Goal: Register for event/course

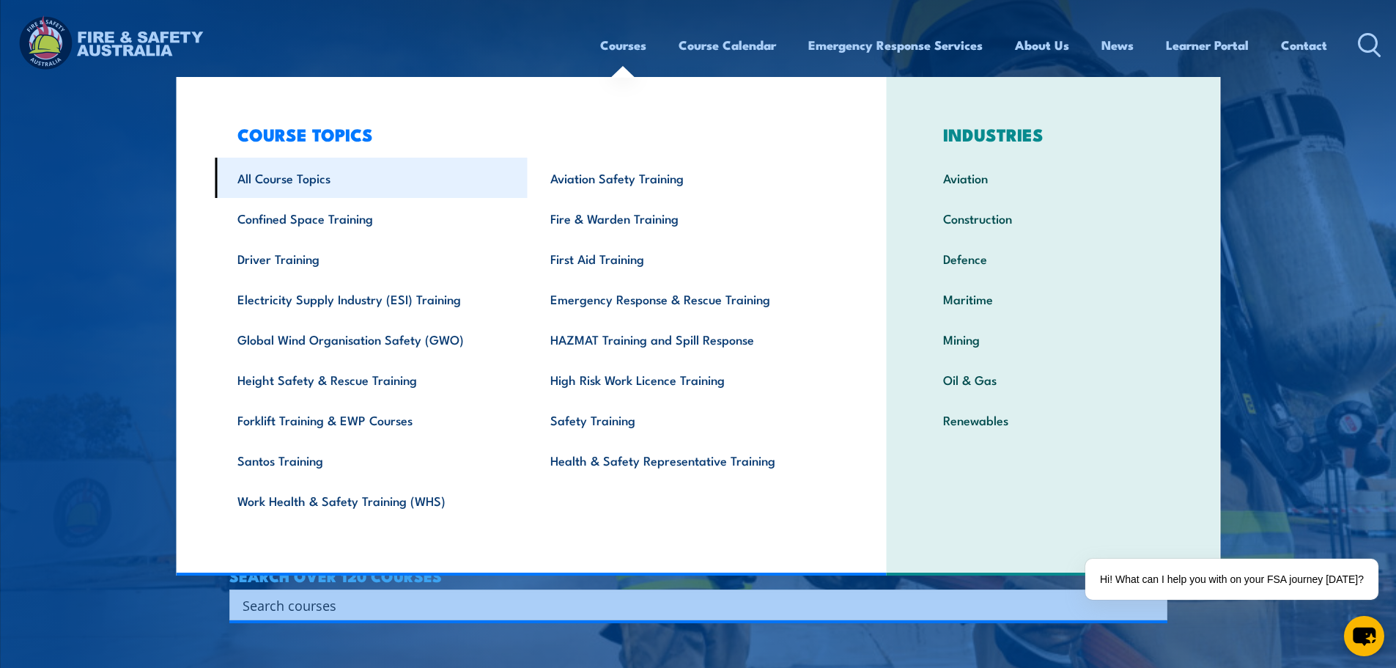
click at [296, 176] on link "All Course Topics" at bounding box center [371, 178] width 313 height 40
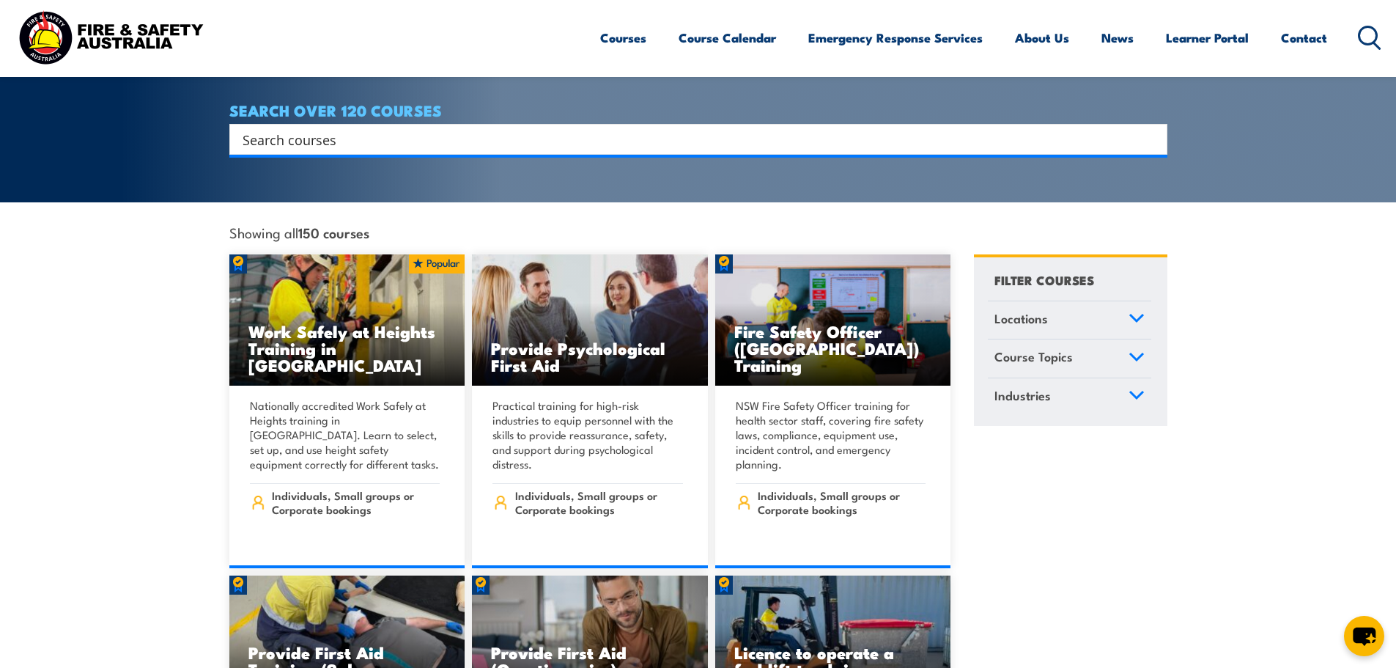
scroll to position [293, 0]
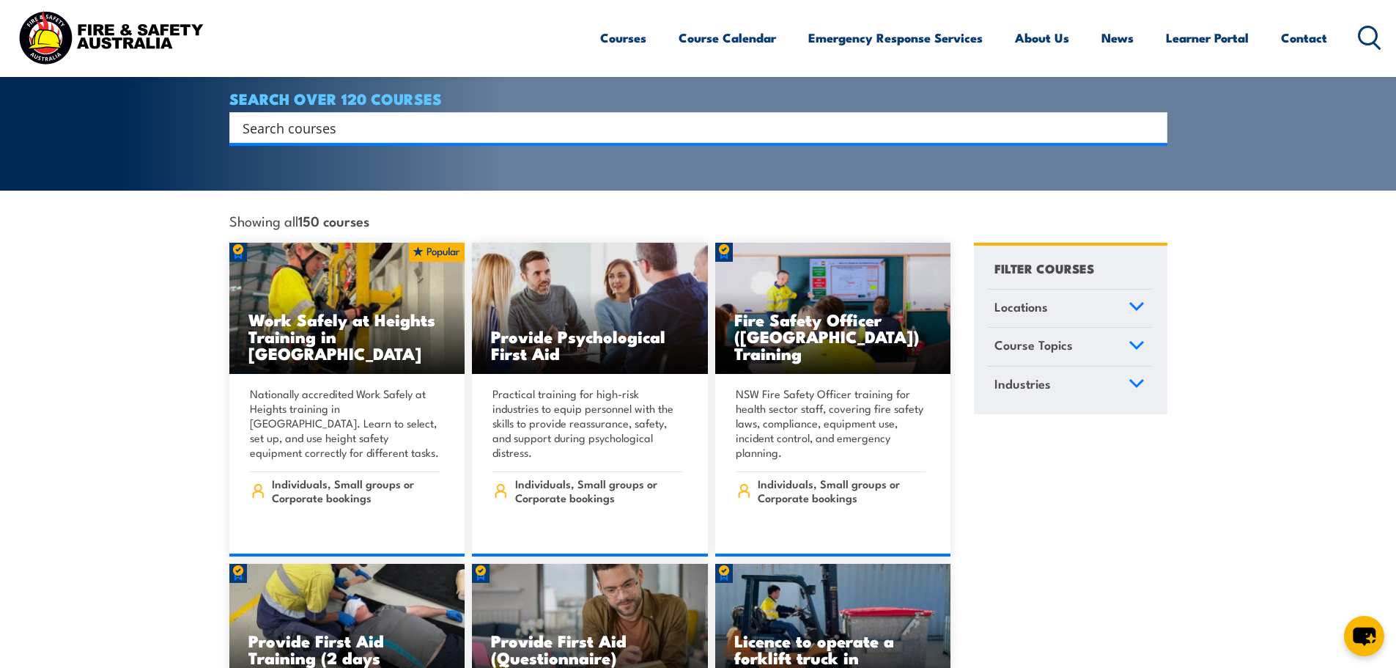
click at [1134, 341] on icon at bounding box center [1136, 344] width 13 height 7
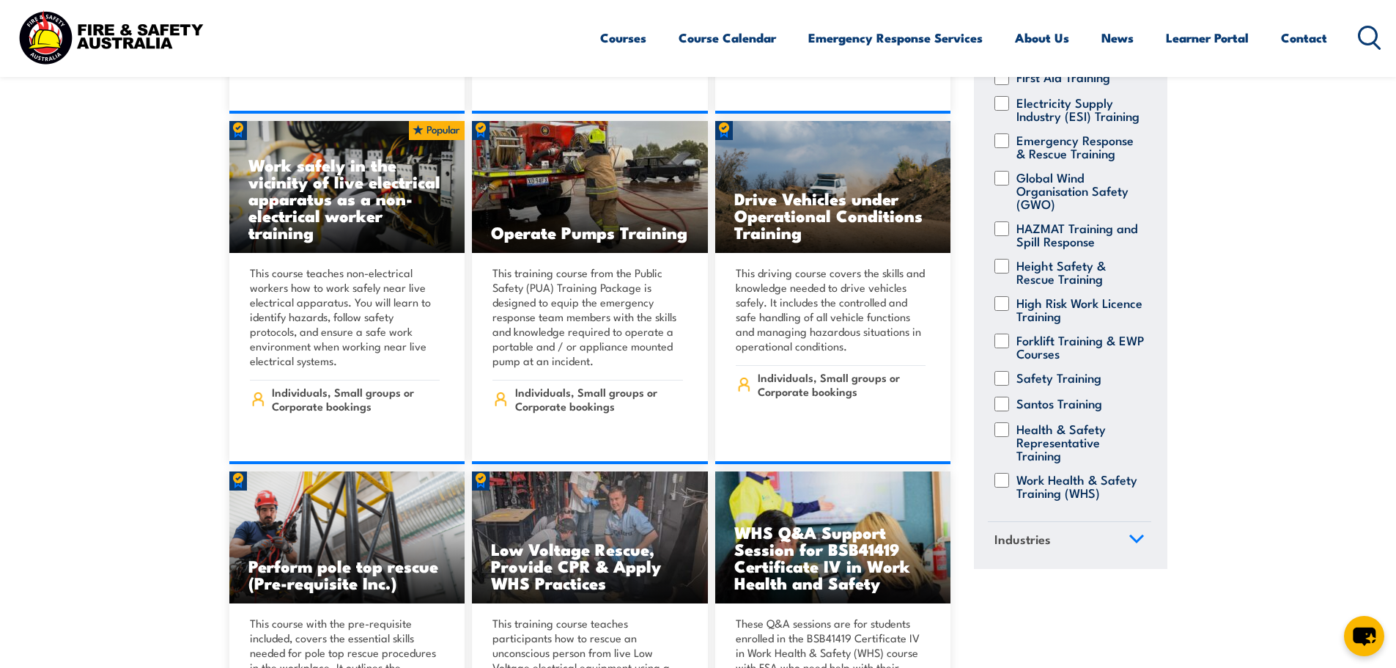
scroll to position [3591, 0]
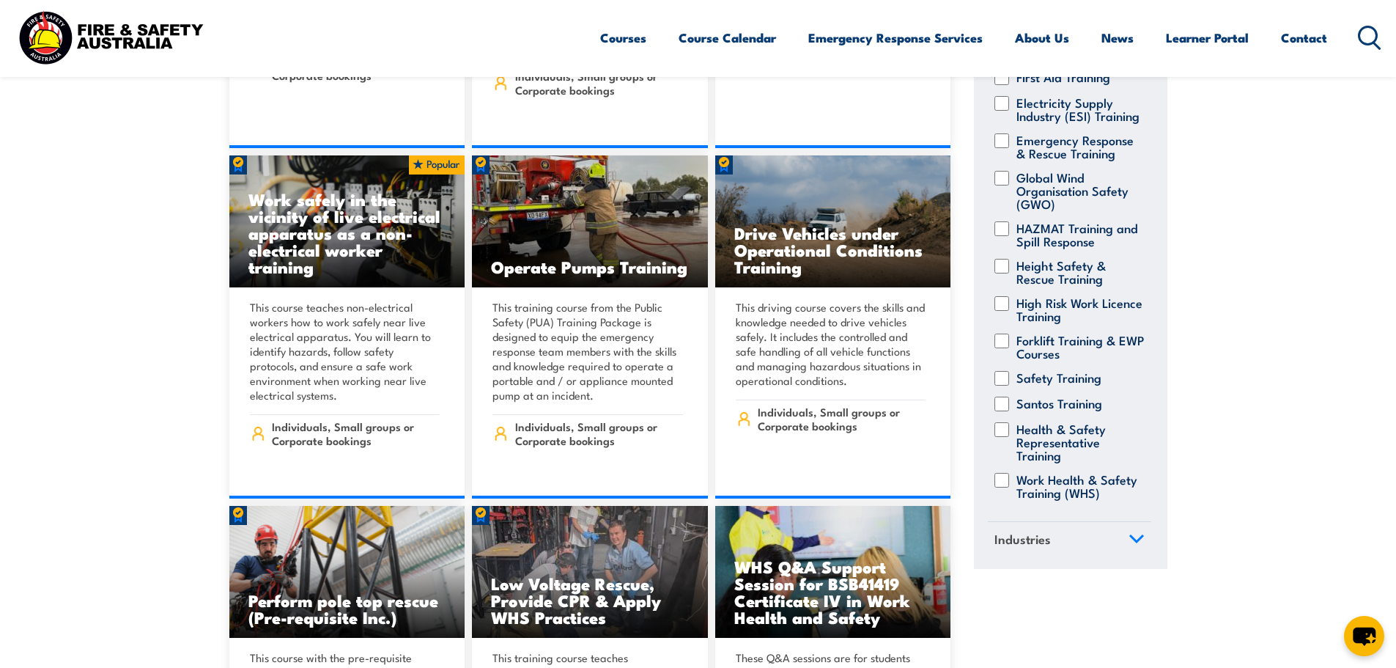
click at [1367, 34] on icon at bounding box center [1369, 38] width 23 height 24
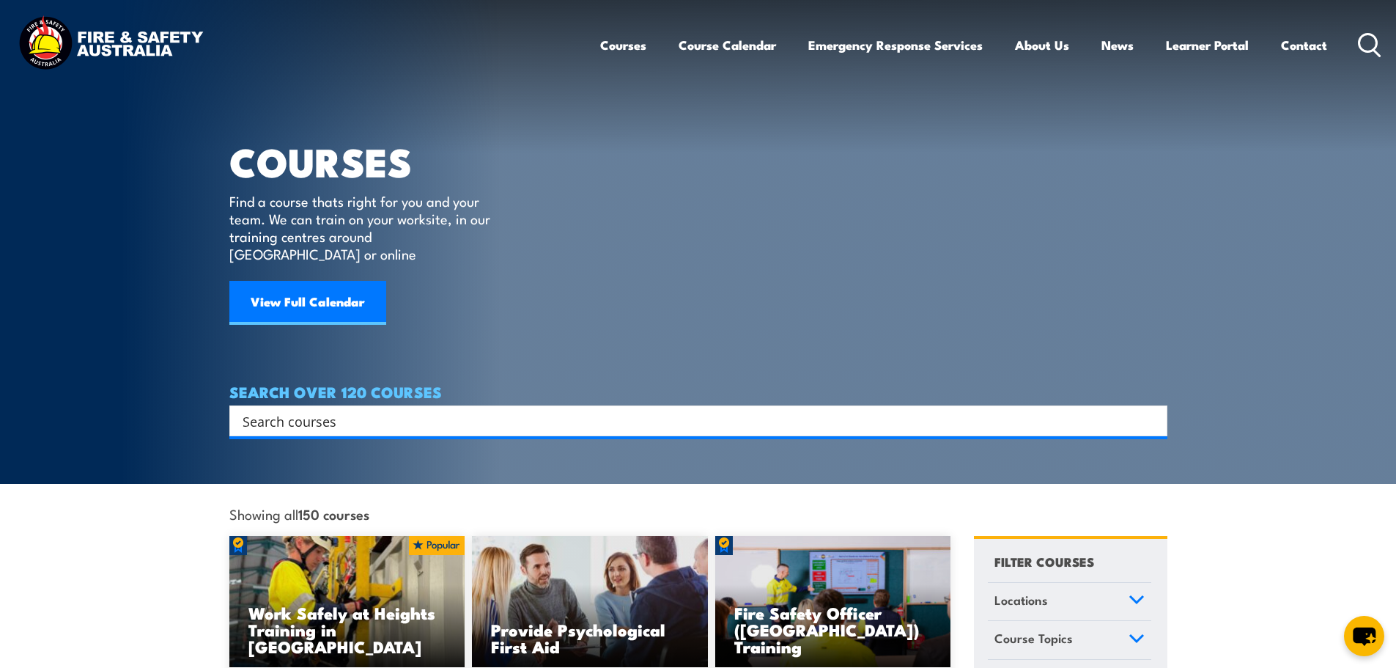
click at [370, 410] on input "Search input" at bounding box center [689, 421] width 893 height 22
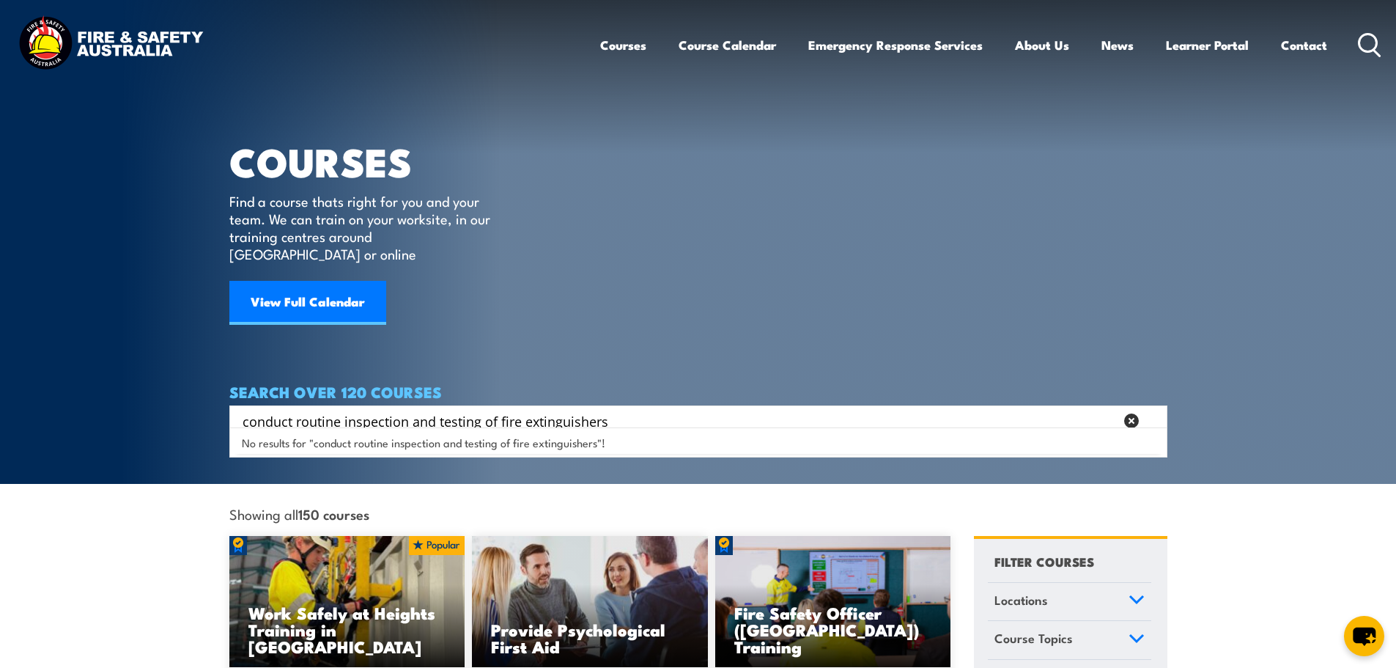
type input "conduct routine inspection and testing of fire extinguishers"
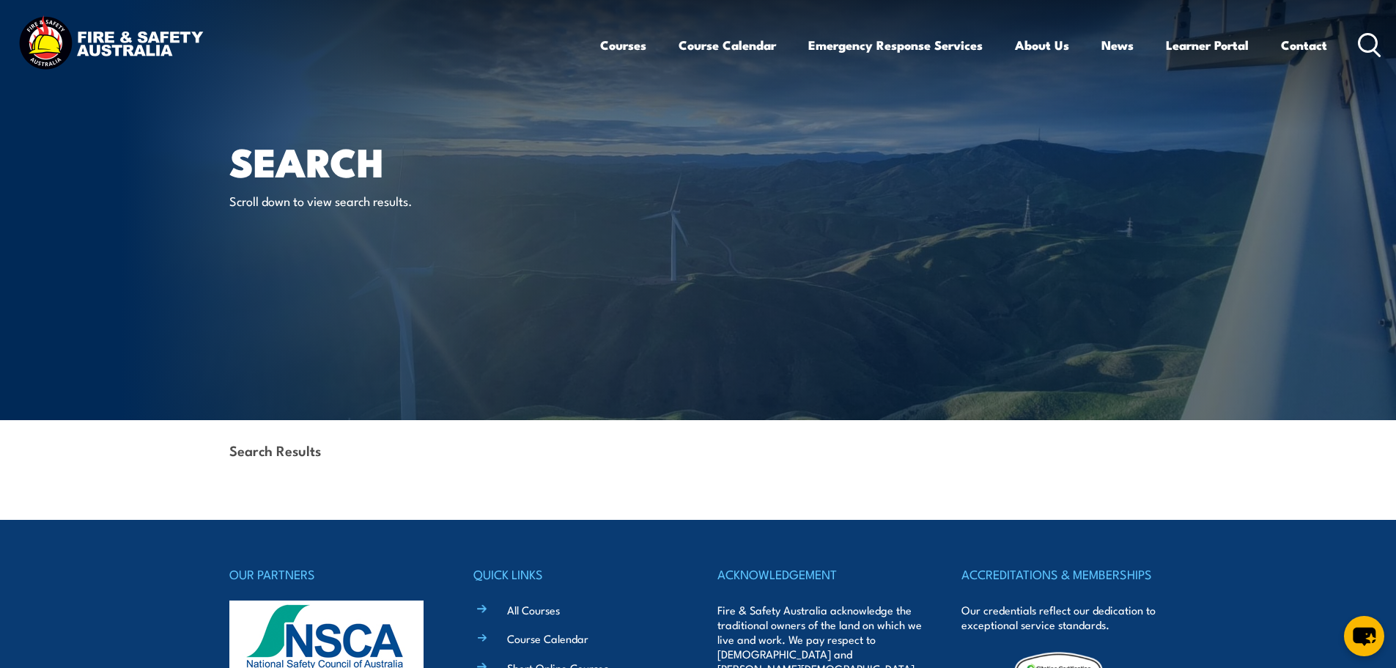
click at [277, 446] on strong "Search Results" at bounding box center [275, 450] width 92 height 20
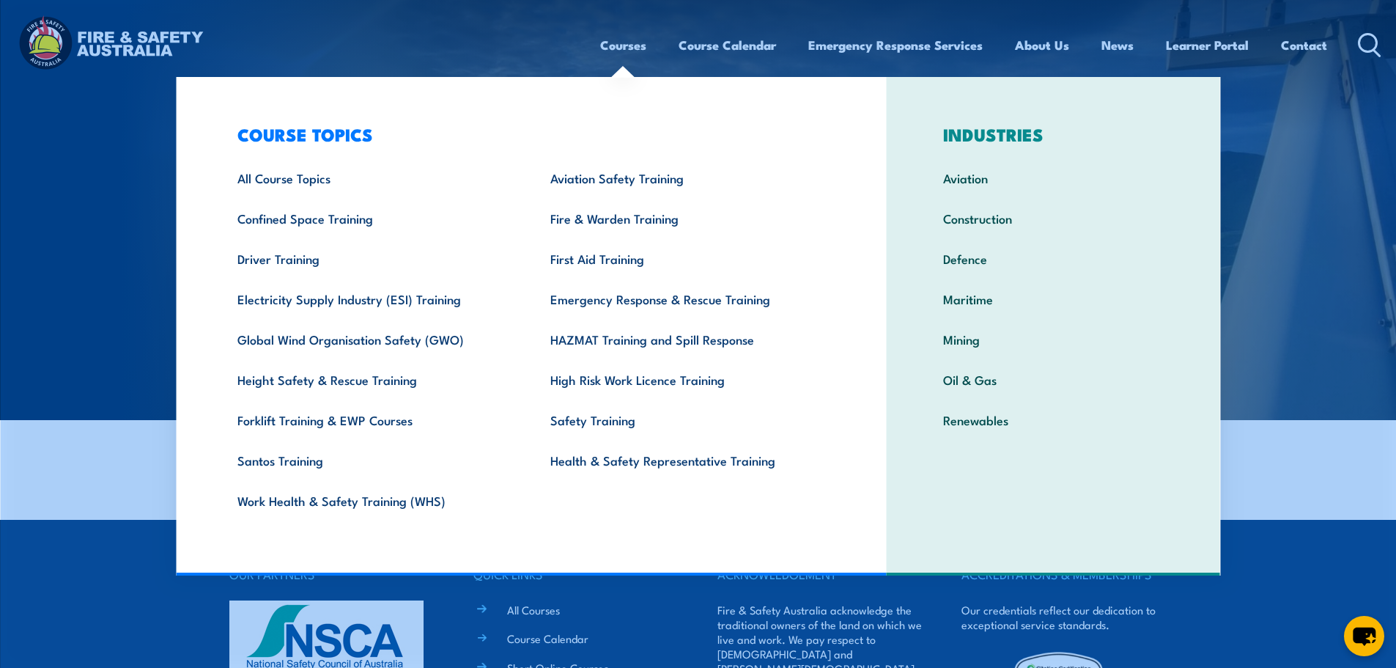
click at [602, 40] on link "Courses" at bounding box center [623, 45] width 46 height 39
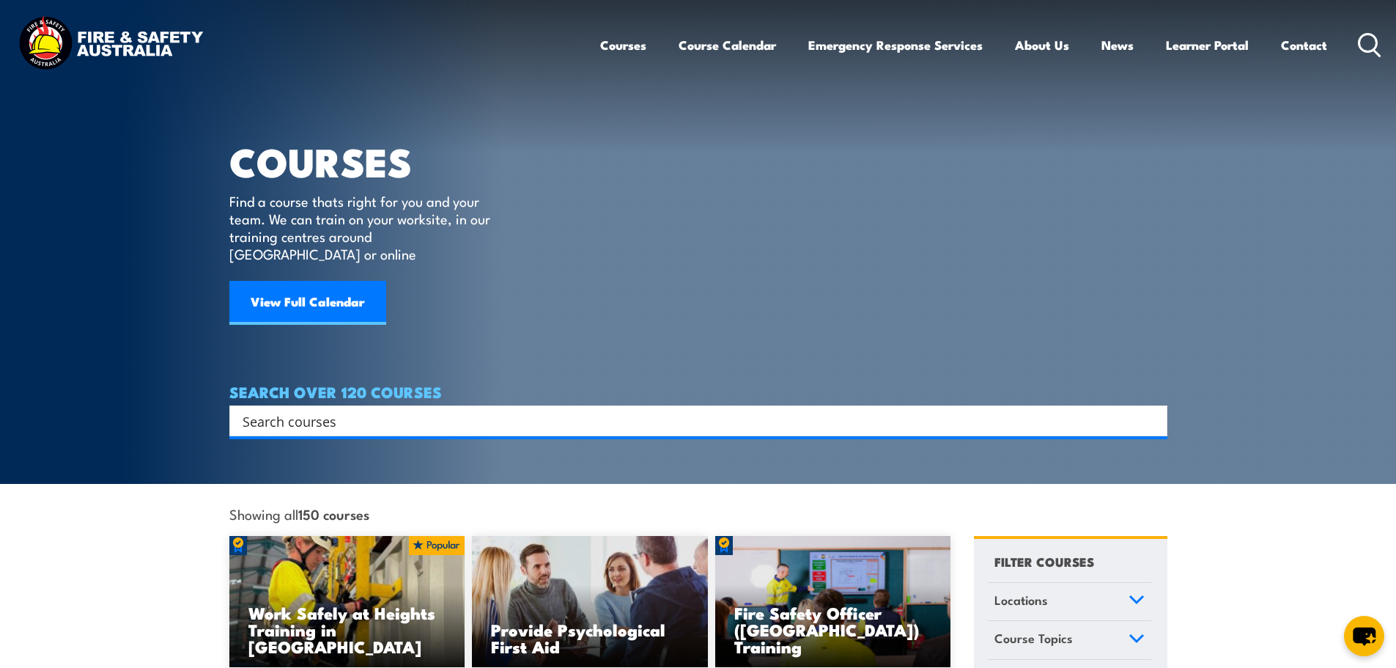
click at [530, 410] on input "Search input" at bounding box center [689, 421] width 893 height 22
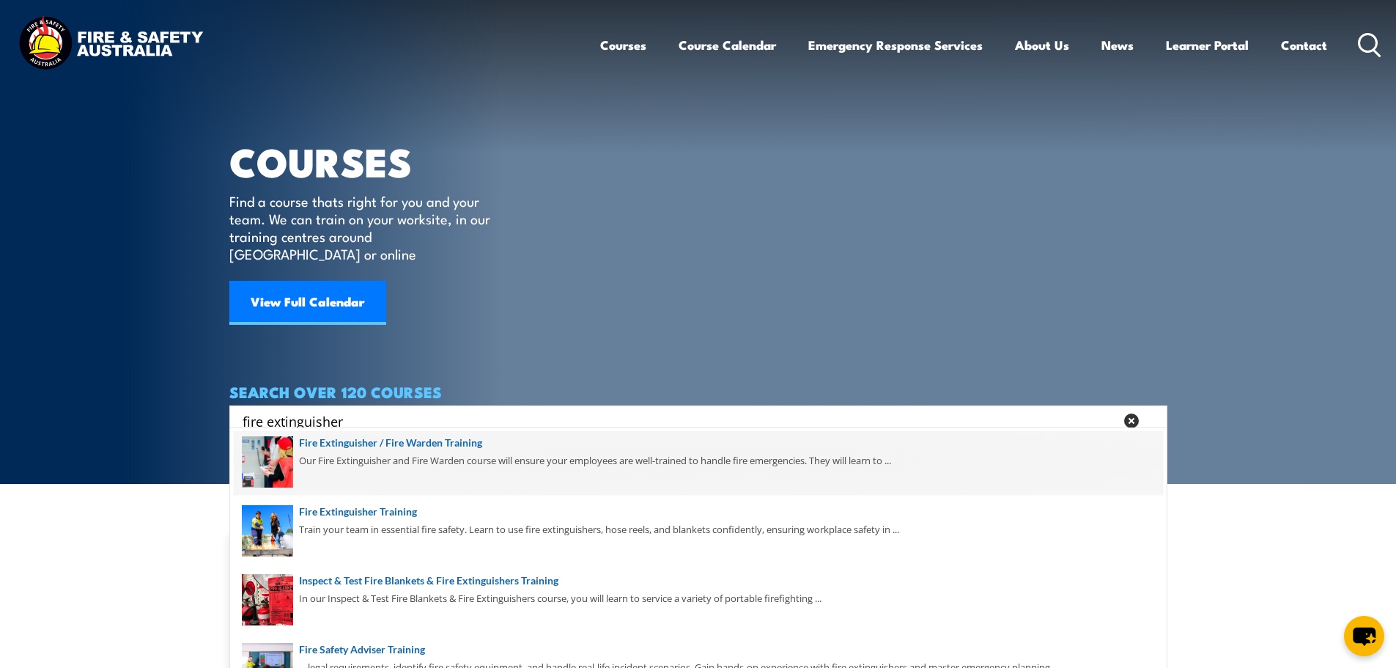
scroll to position [138, 0]
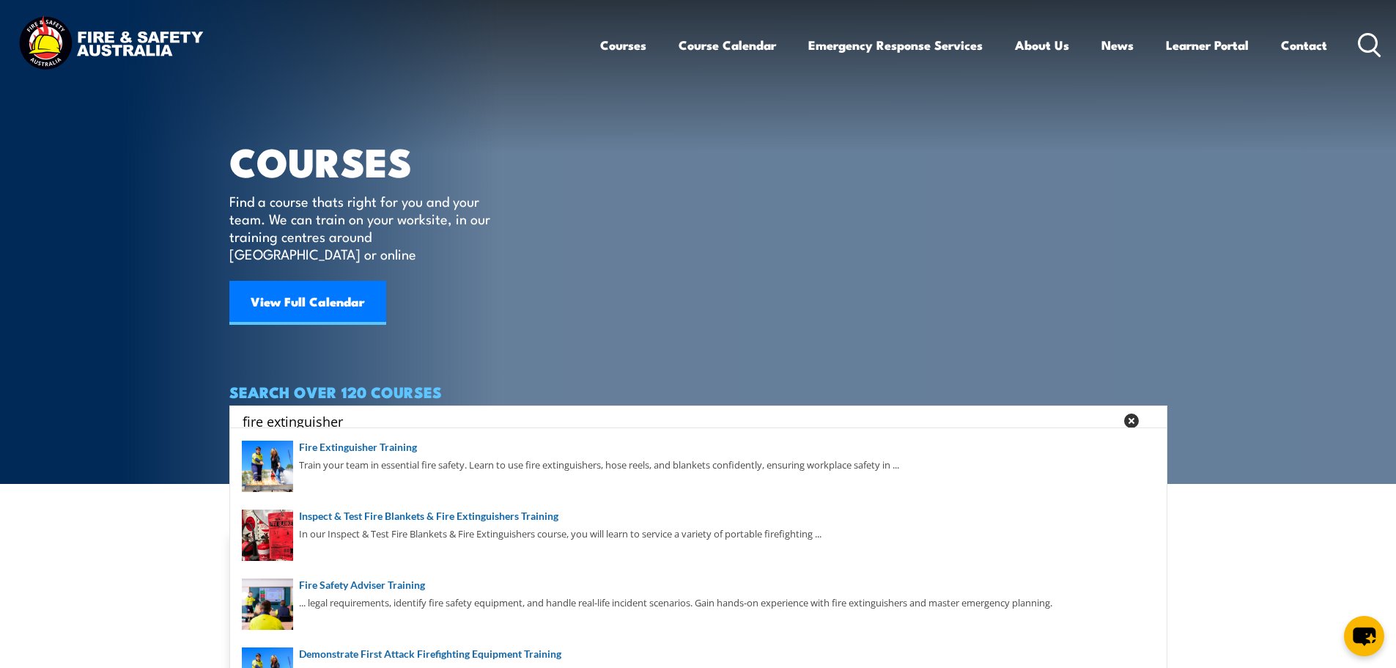
drag, startPoint x: 359, startPoint y: 395, endPoint x: 19, endPoint y: 395, distance: 340.0
click at [19, 395] on section "COURSES Find a course thats right for you and your team. We can train on your w…" at bounding box center [698, 242] width 1396 height 484
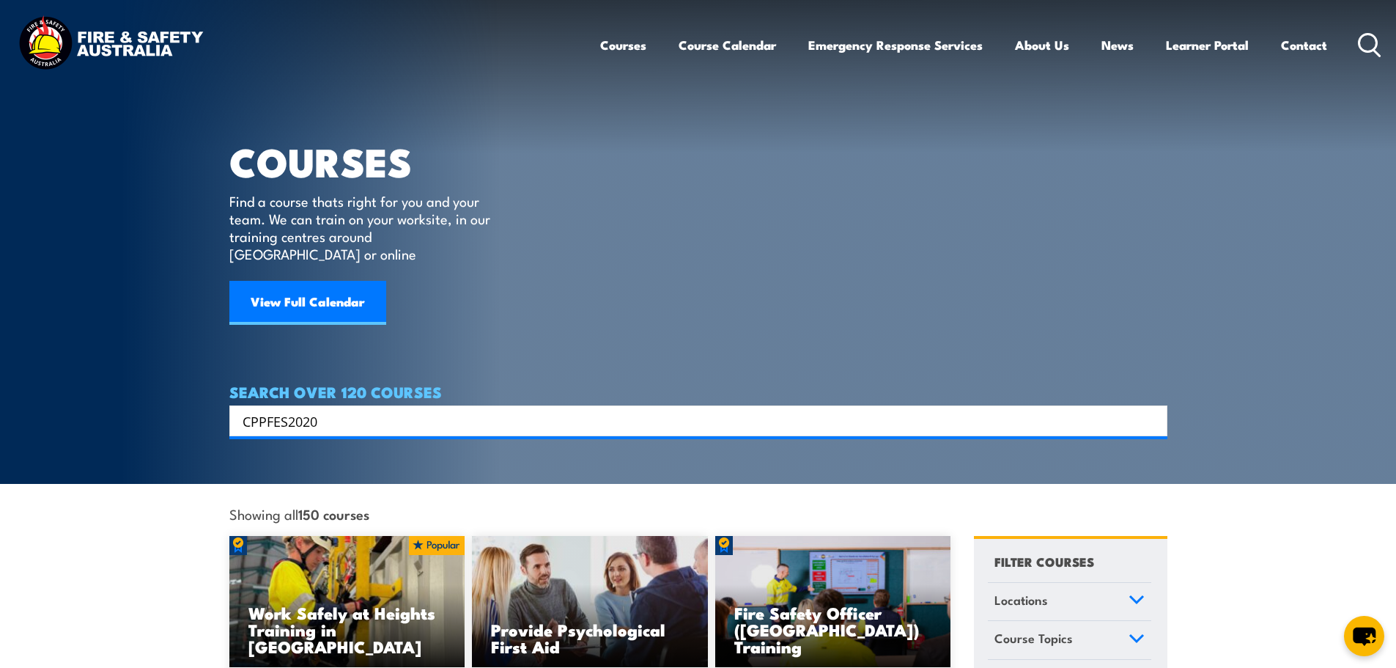
type input "CPPFES2020"
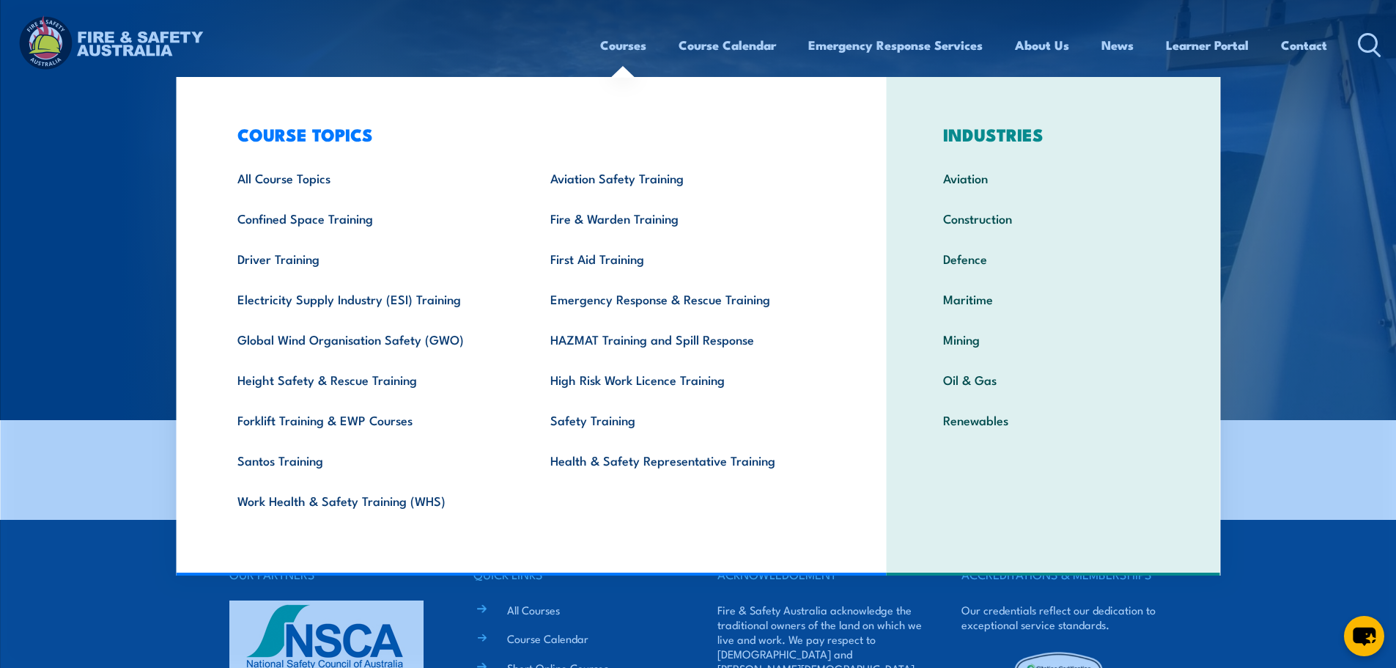
click at [616, 53] on link "Courses" at bounding box center [623, 45] width 46 height 39
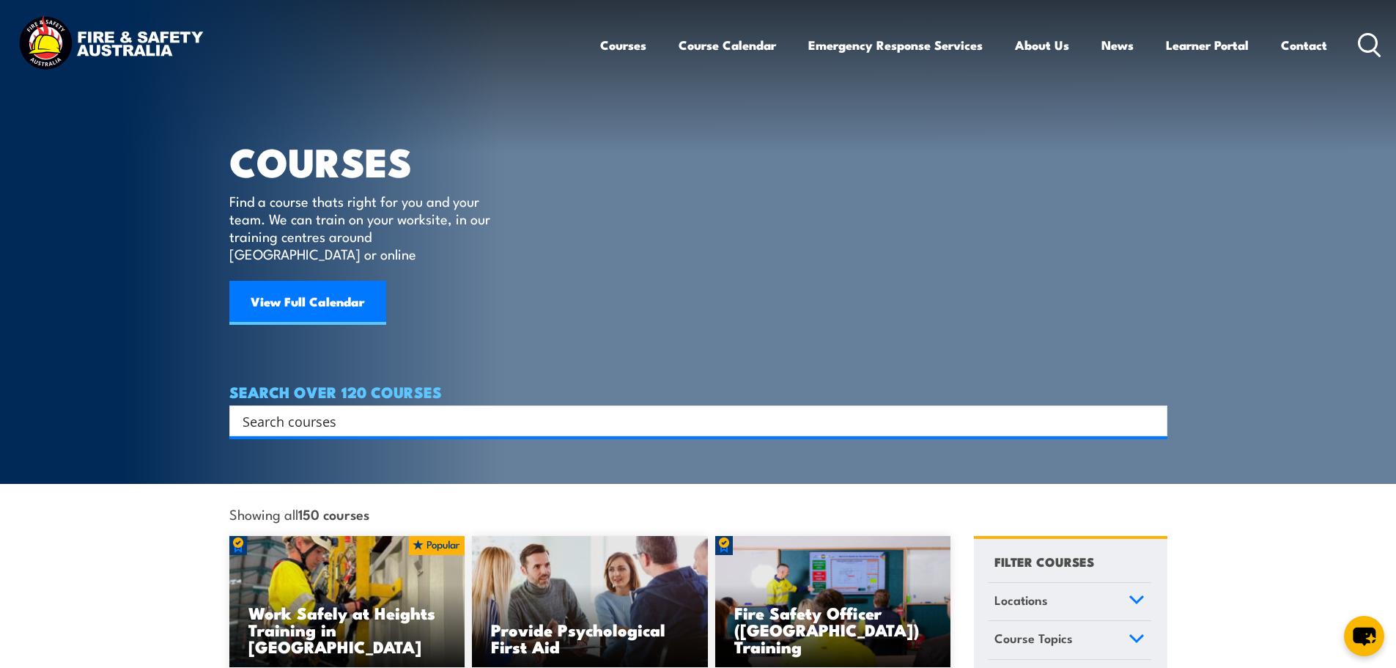
click at [312, 410] on input "Search input" at bounding box center [689, 421] width 893 height 22
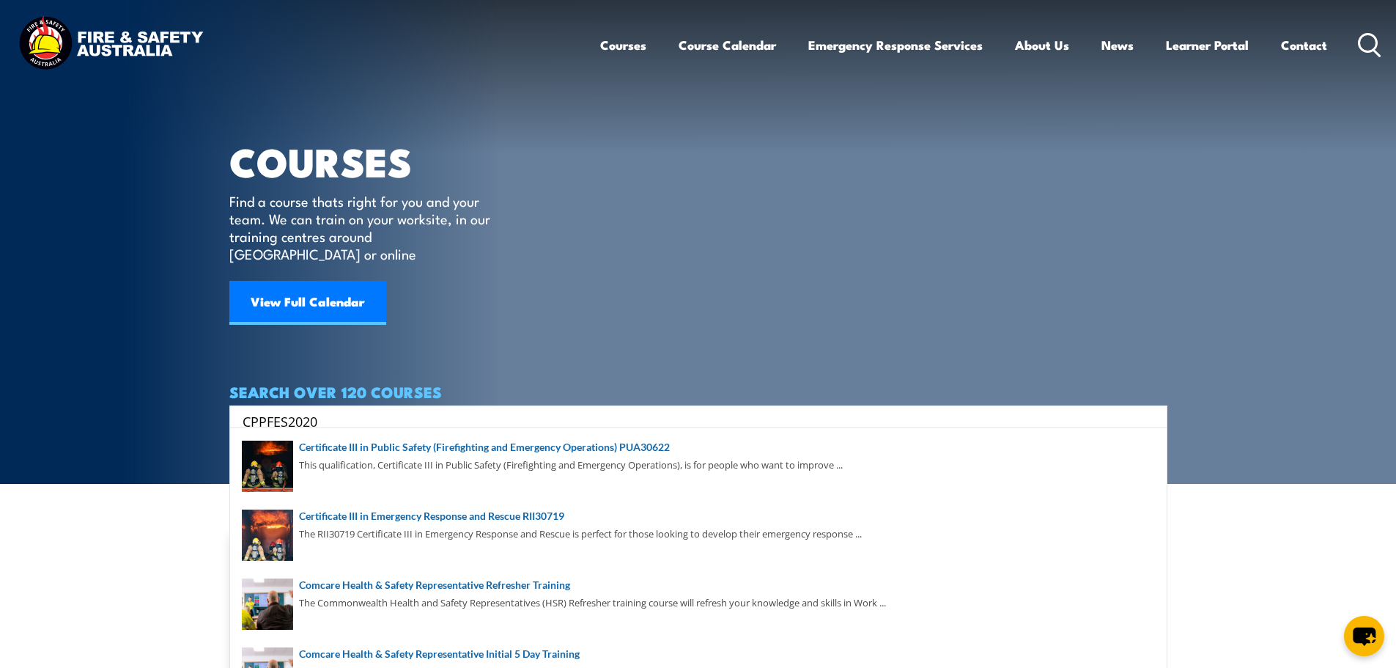
type input "CPPFES2020"
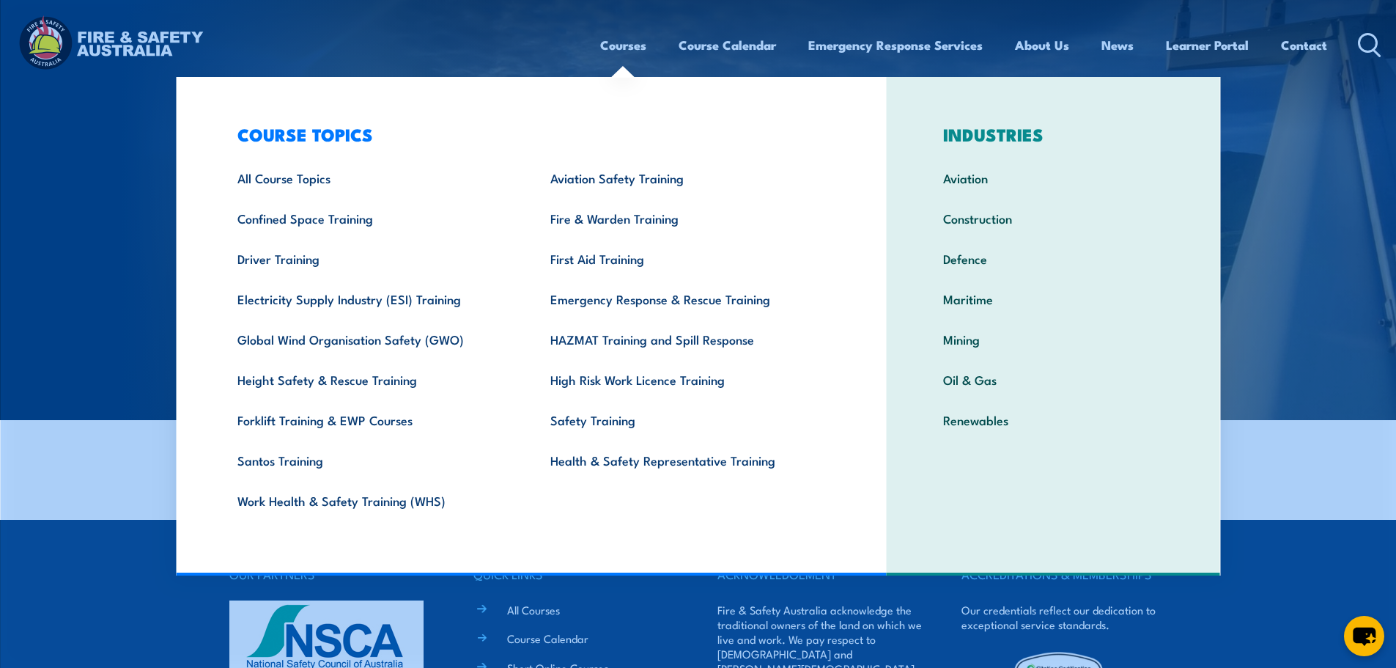
click at [621, 48] on link "Courses" at bounding box center [623, 45] width 46 height 39
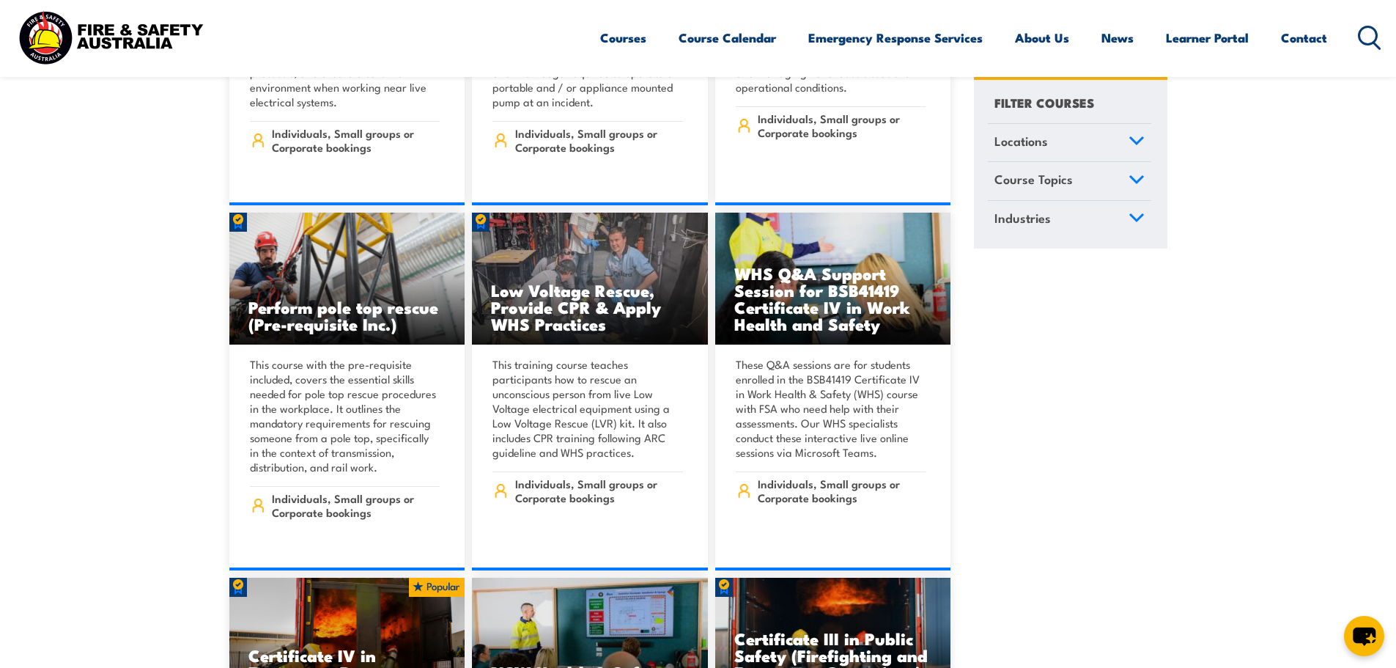
scroll to position [4397, 0]
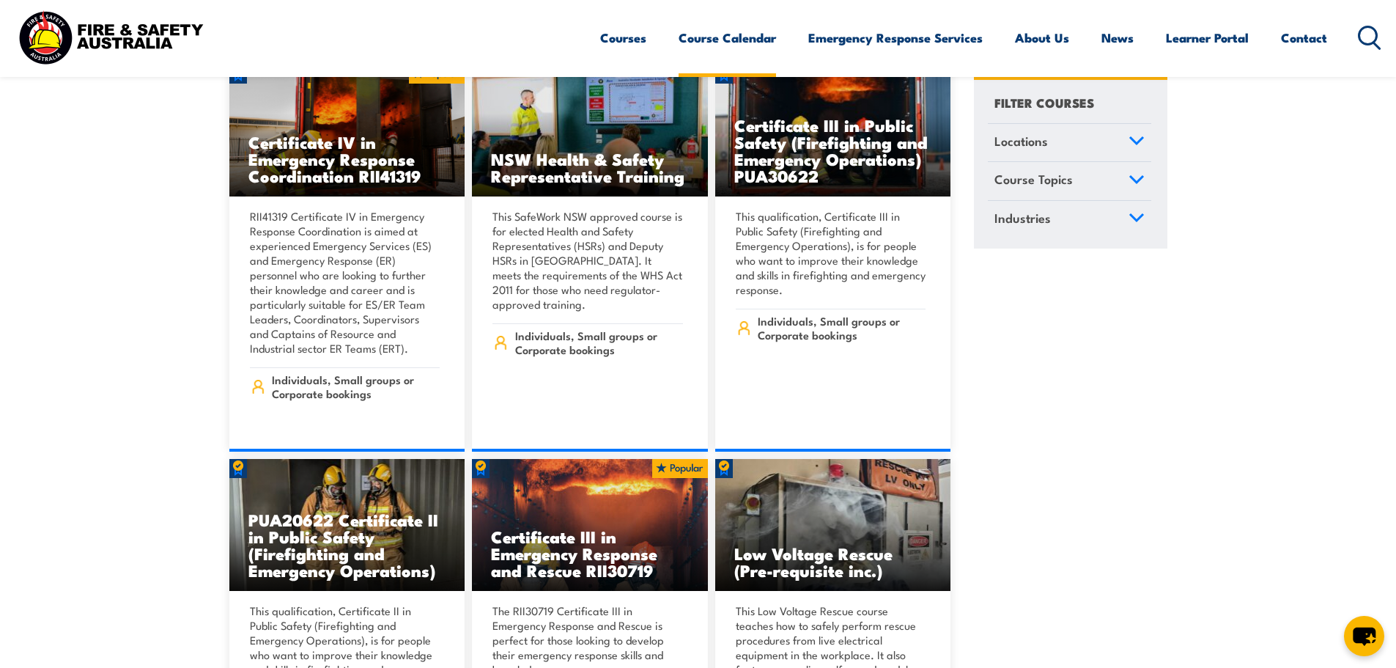
click at [712, 39] on link "Course Calendar" at bounding box center [727, 37] width 97 height 39
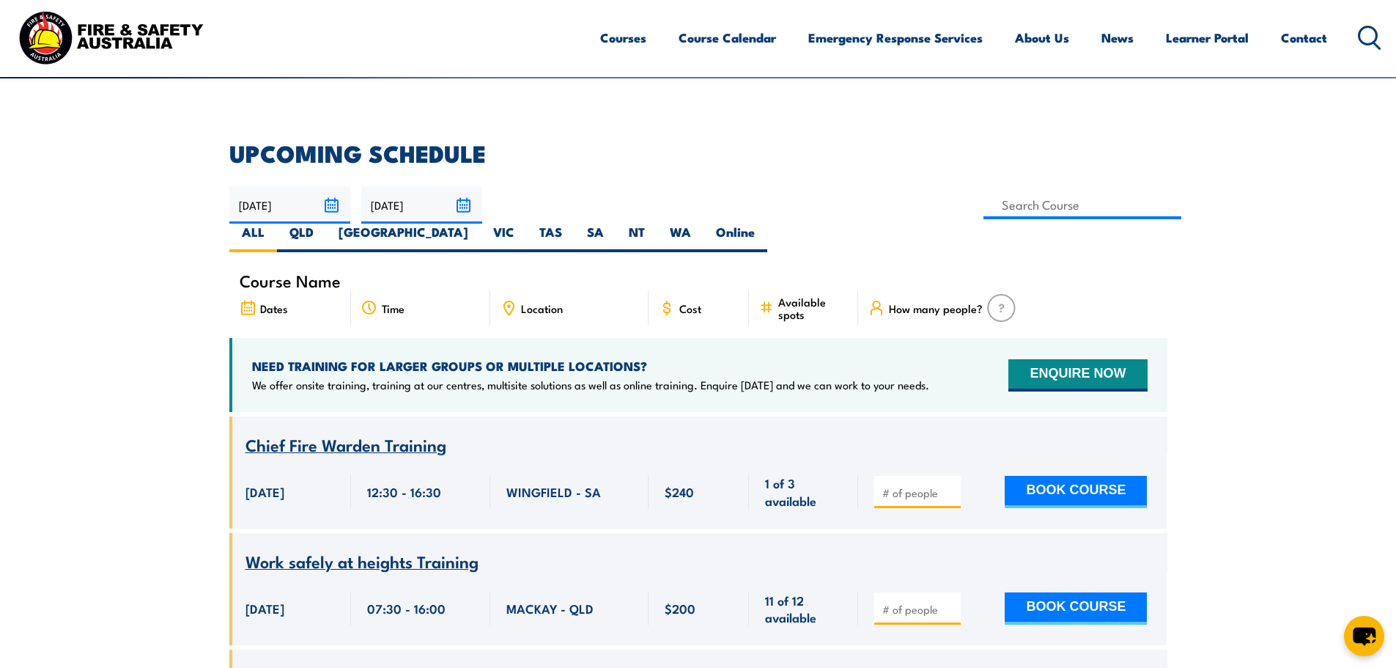
scroll to position [293, 0]
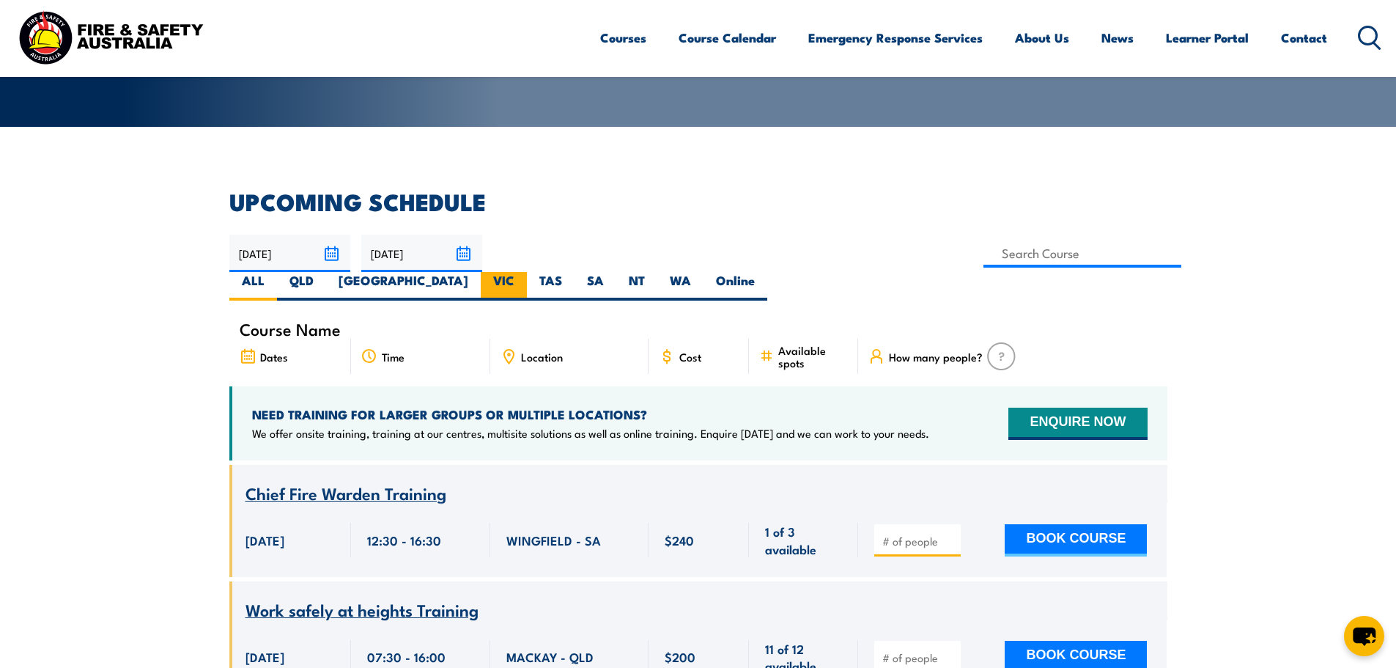
click at [527, 272] on label "VIC" at bounding box center [504, 286] width 46 height 29
click at [524, 272] on input "VIC" at bounding box center [519, 277] width 10 height 10
radio input "true"
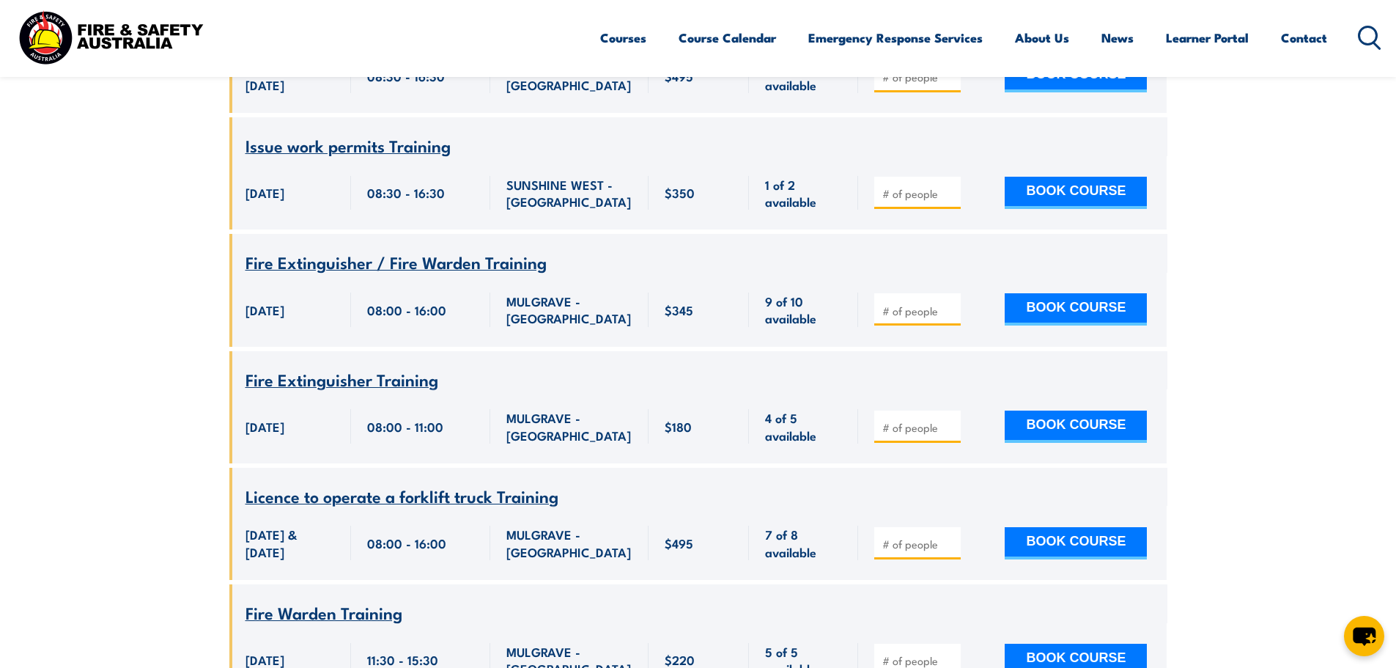
scroll to position [2316, 0]
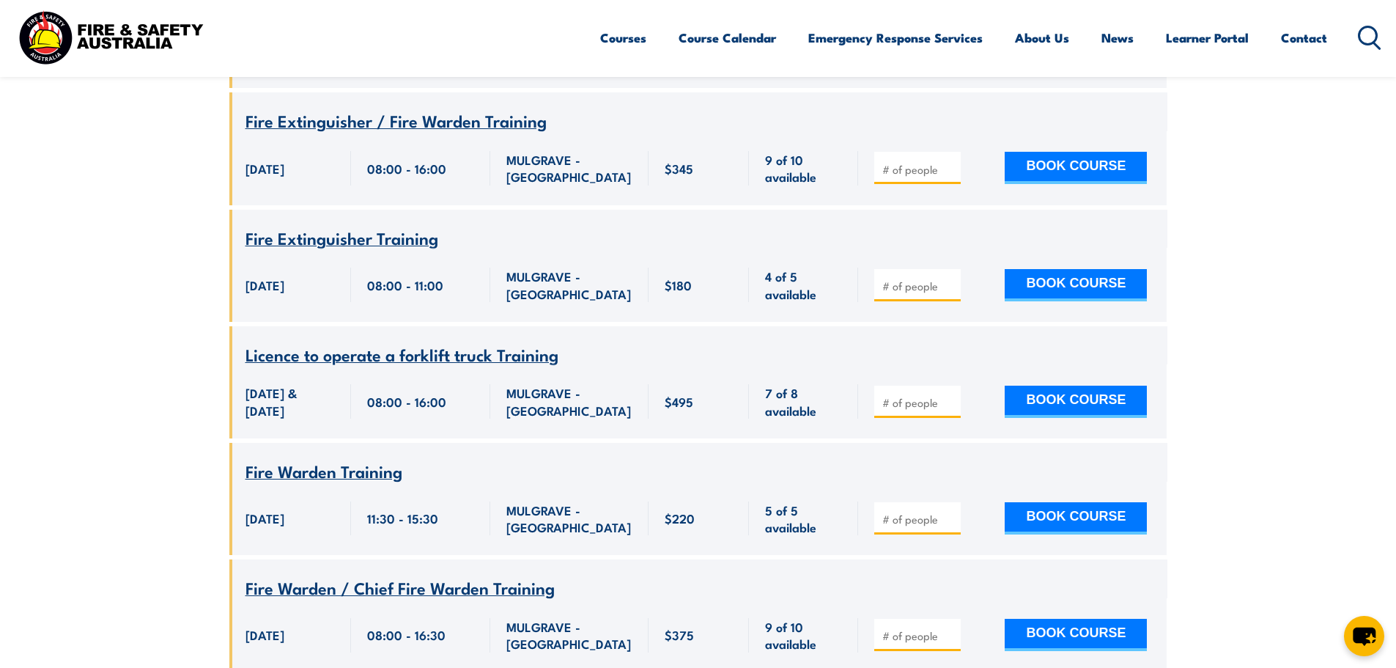
click at [337, 225] on span "Fire Extinguisher Training" at bounding box center [341, 237] width 193 height 25
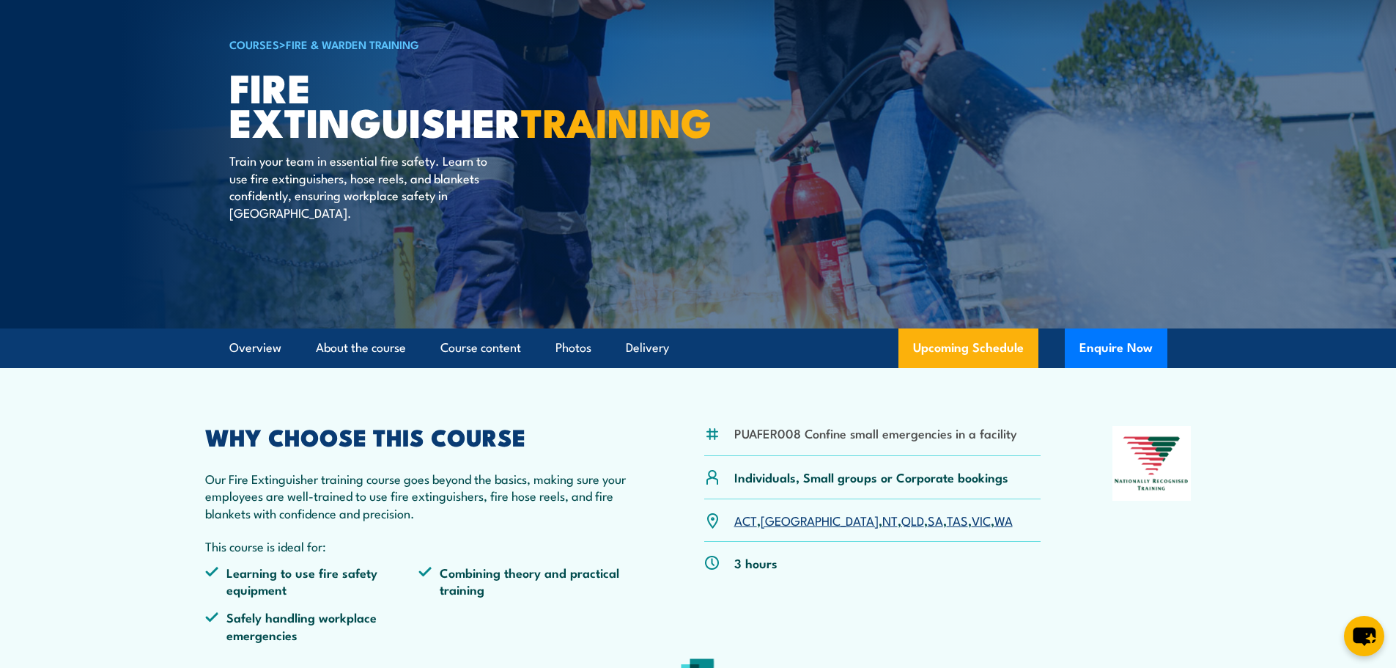
scroll to position [73, 0]
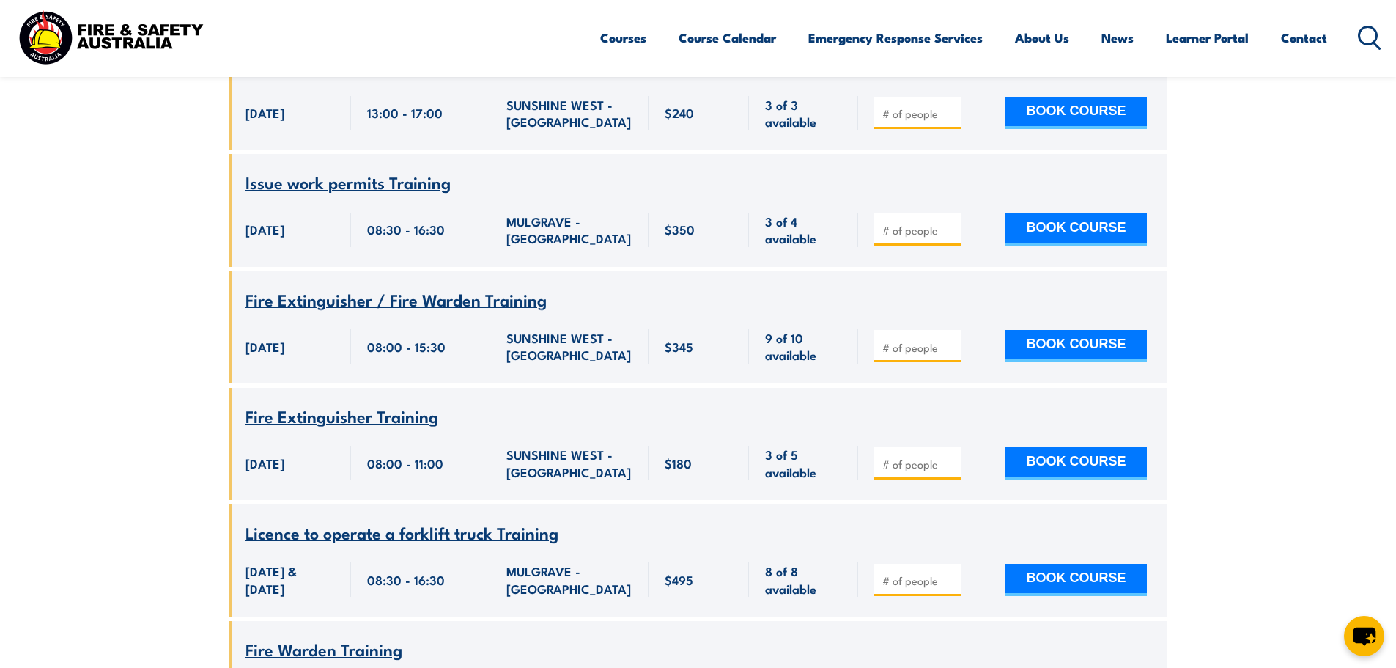
scroll to position [6273, 0]
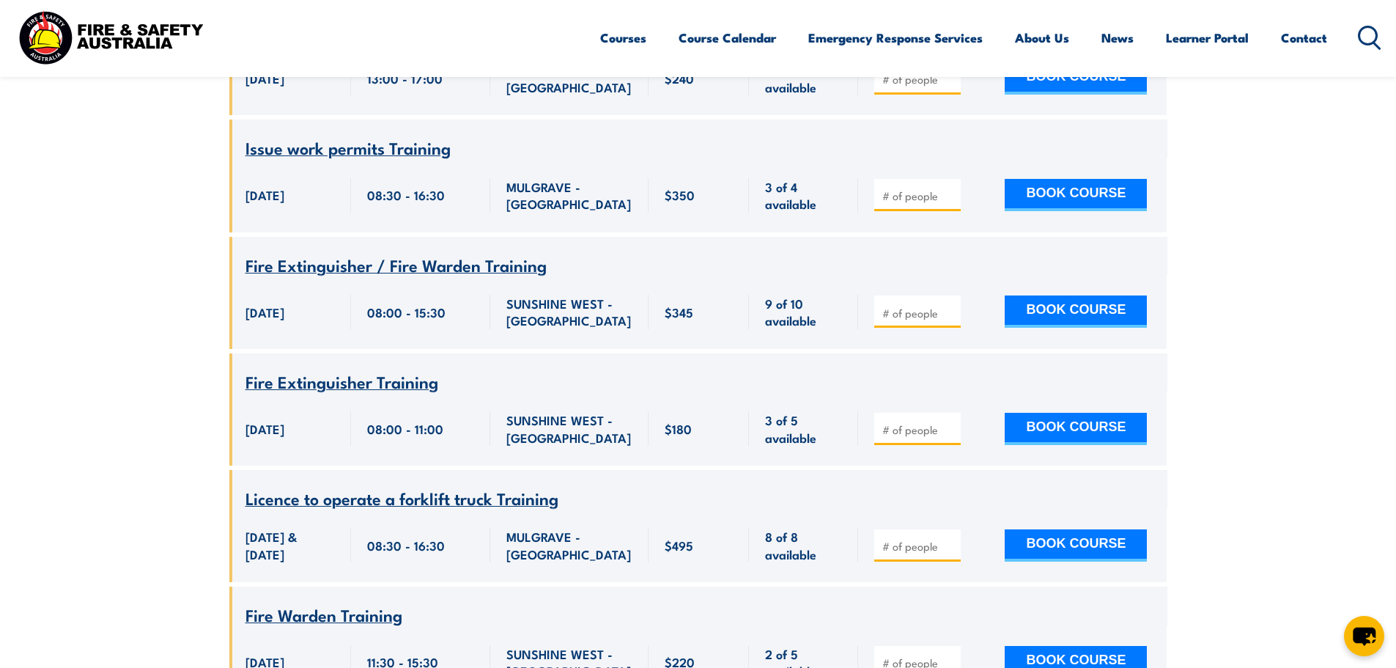
click at [336, 392] on span "Fire Extinguisher Training" at bounding box center [341, 381] width 193 height 25
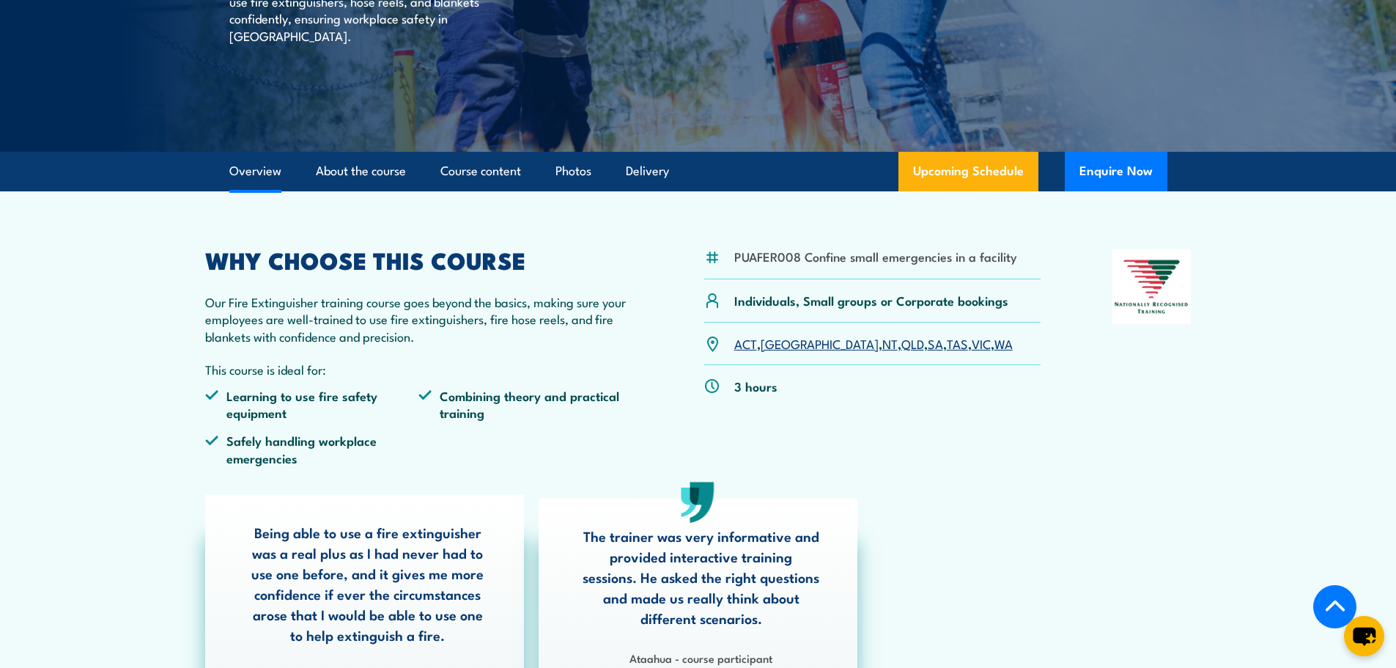
scroll to position [293, 0]
